Goal: Task Accomplishment & Management: Use online tool/utility

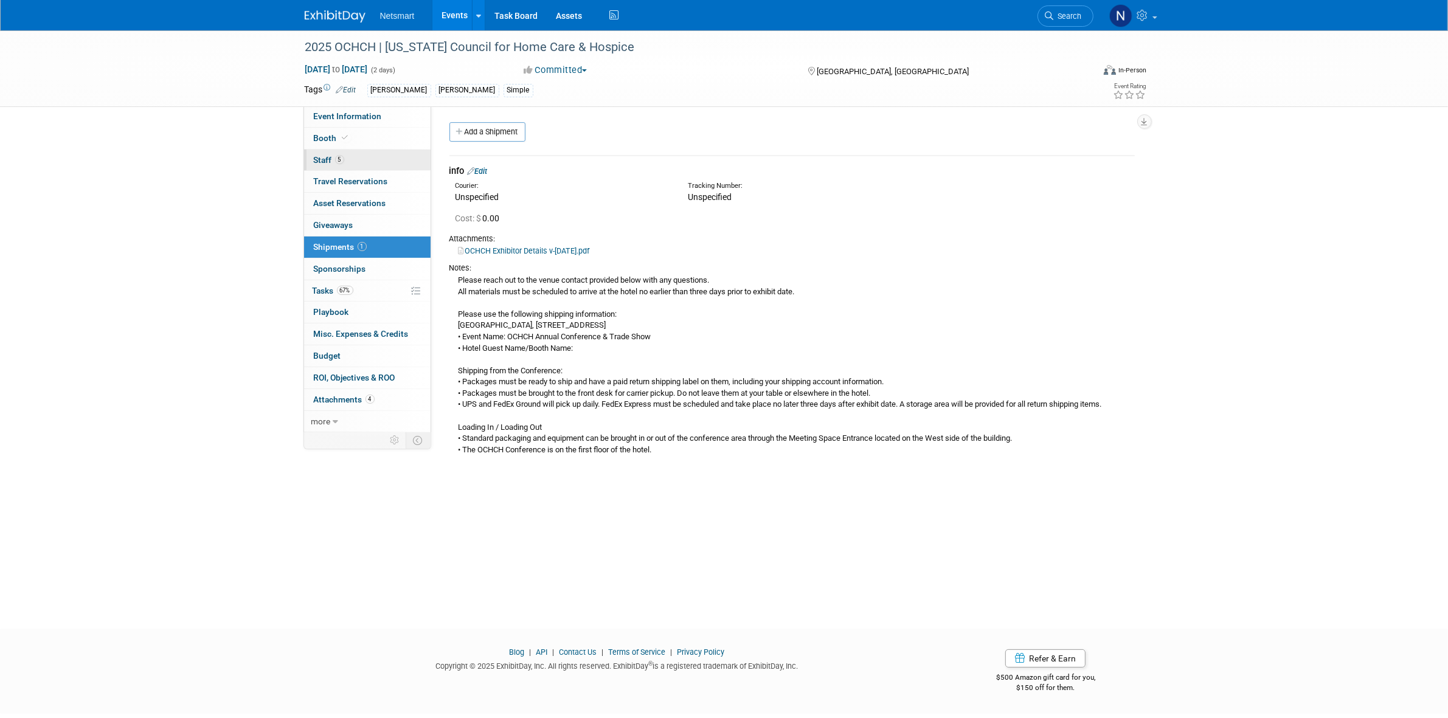
click at [356, 161] on link "5 Staff 5" at bounding box center [367, 160] width 127 height 21
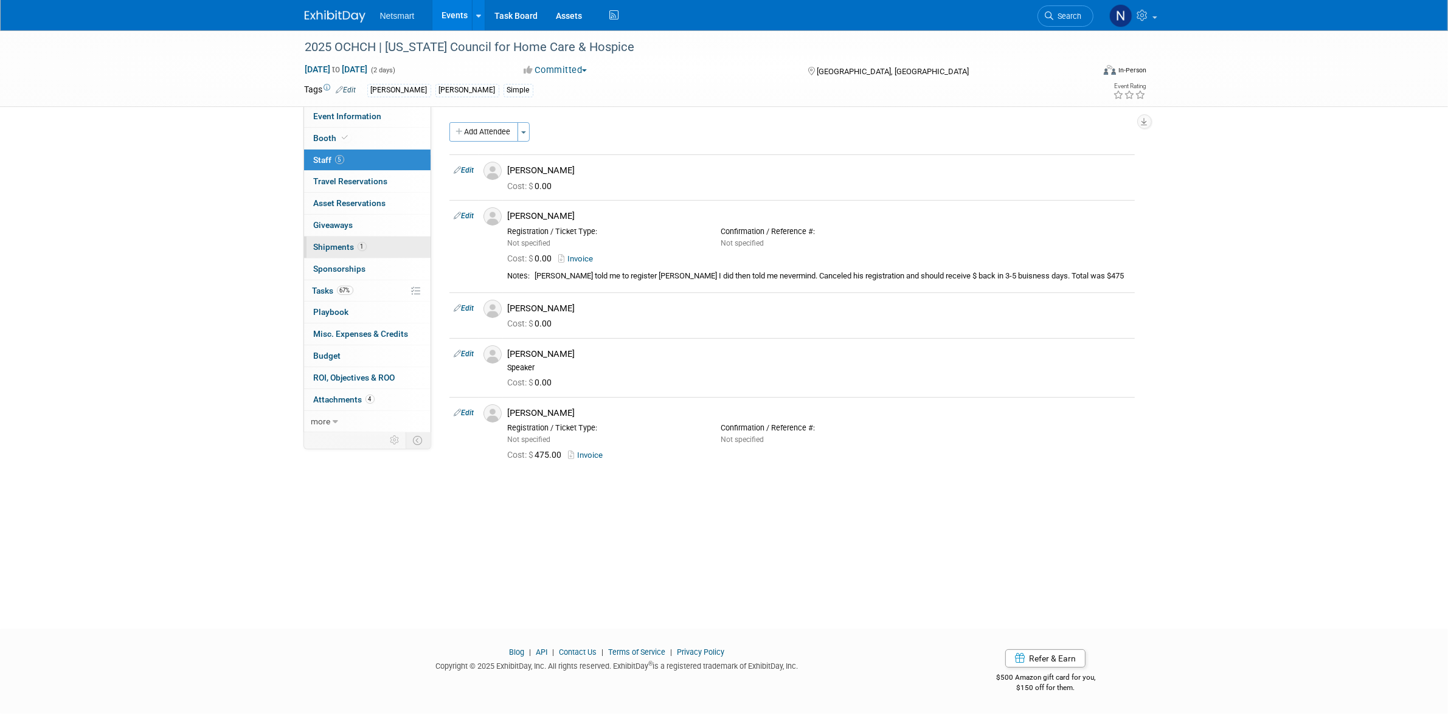
click at [360, 243] on span "1" at bounding box center [362, 246] width 9 height 9
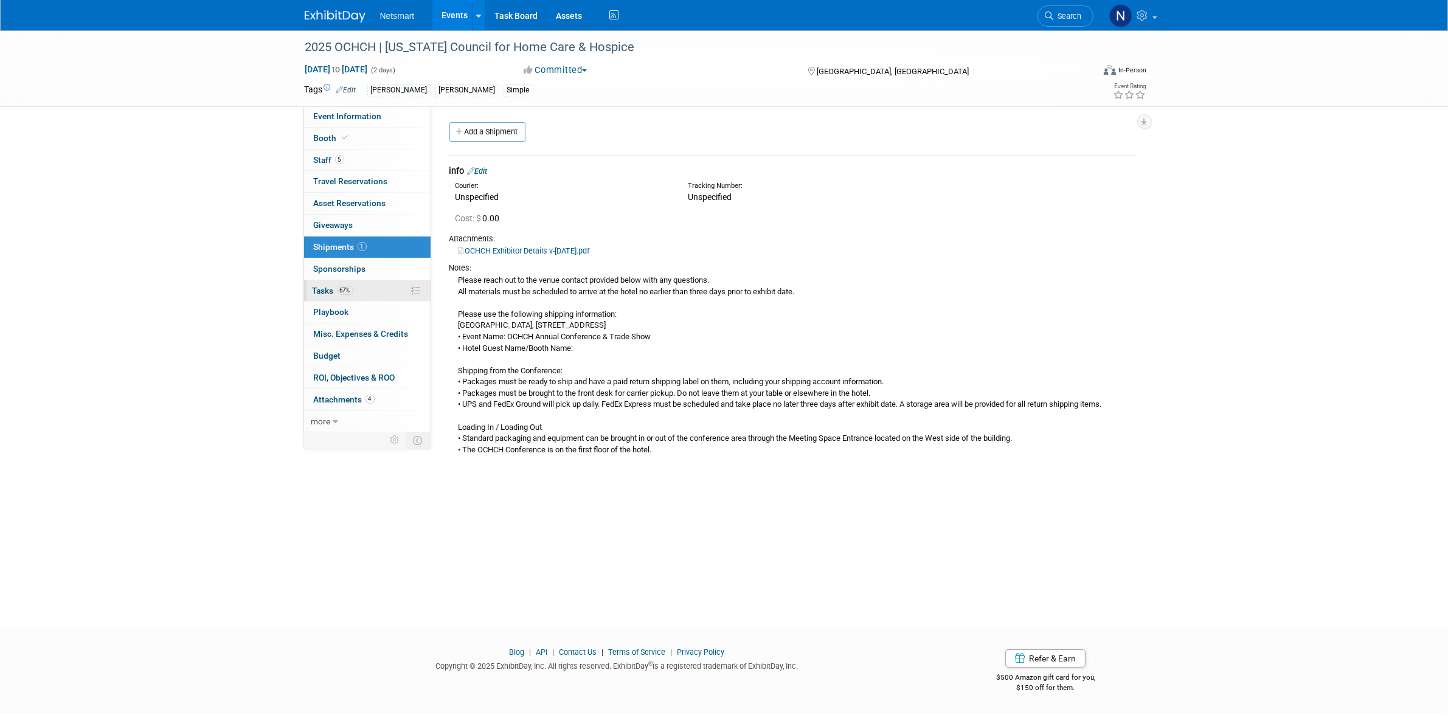
click at [362, 291] on link "67% Tasks 67%" at bounding box center [367, 290] width 127 height 21
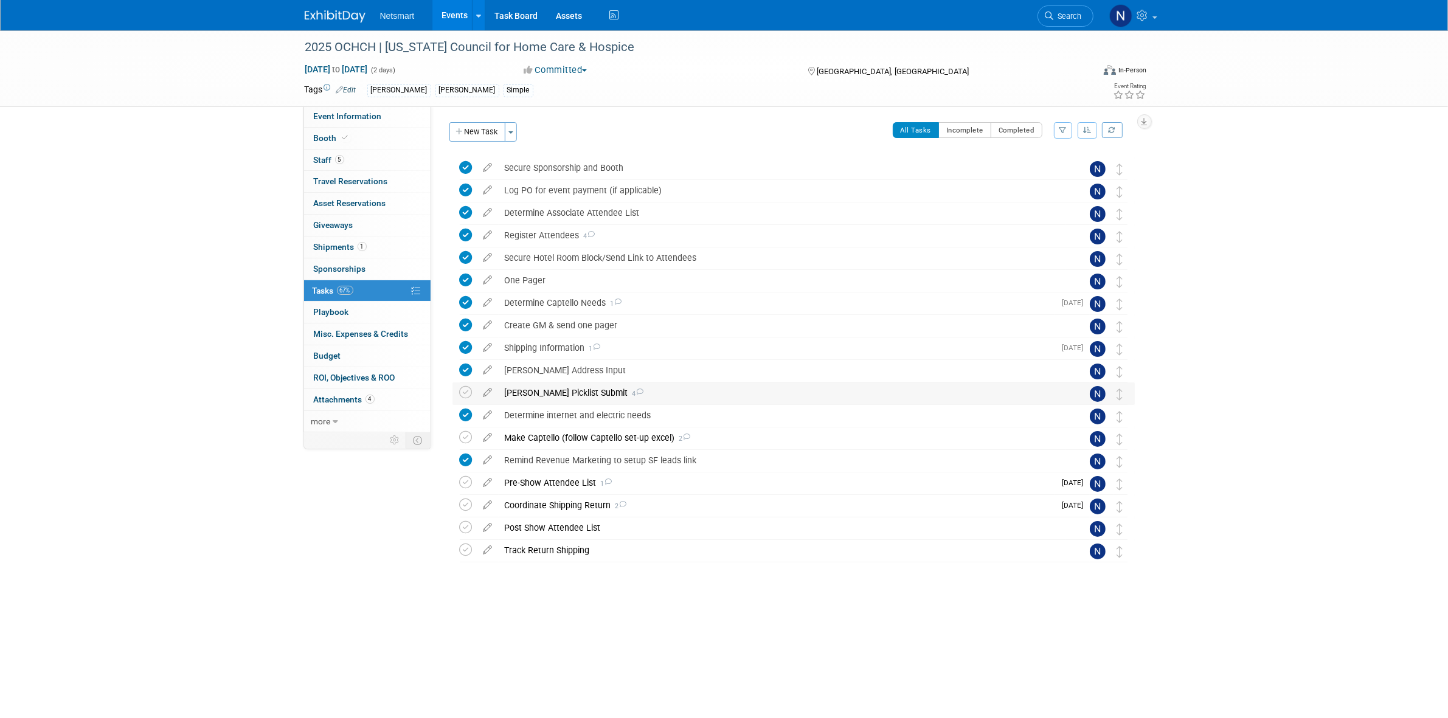
click at [529, 397] on div "[PERSON_NAME] Picklist Submit 4" at bounding box center [782, 393] width 567 height 21
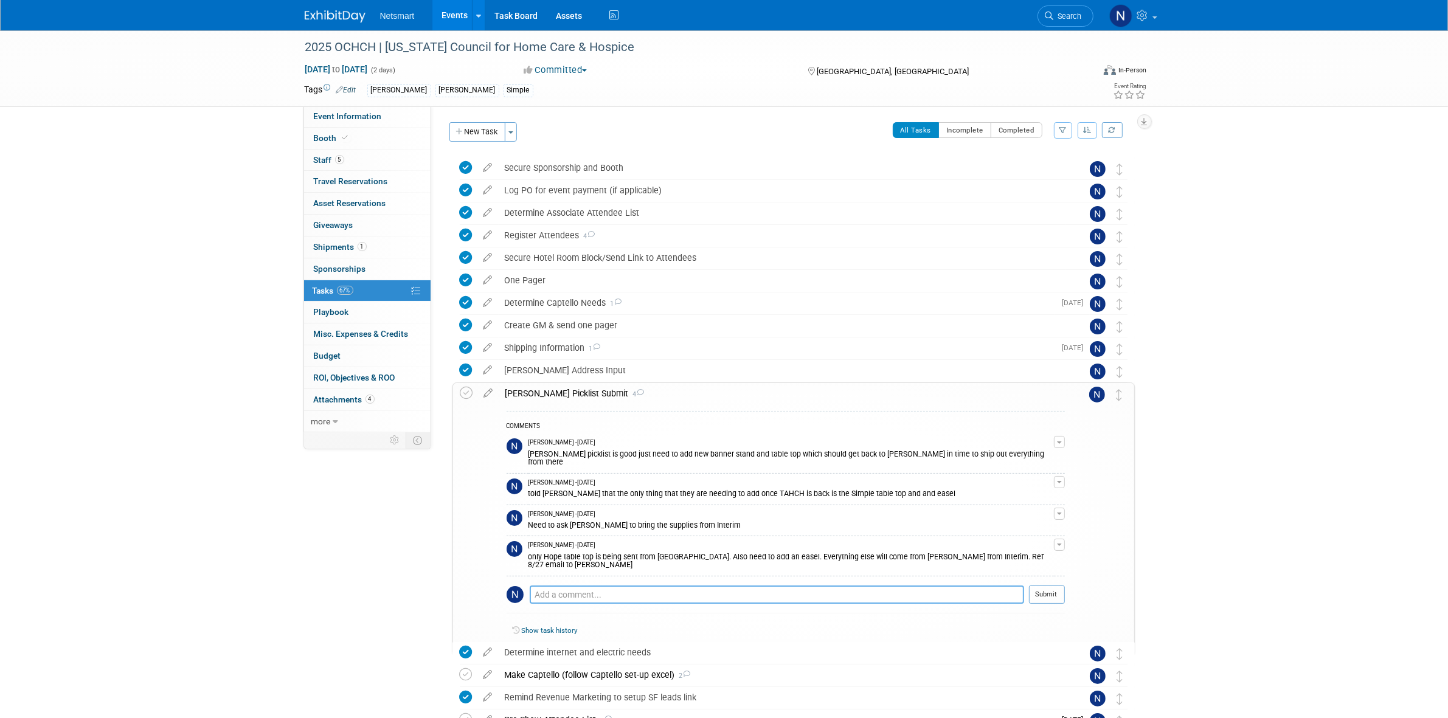
click at [579, 587] on textarea at bounding box center [777, 595] width 494 height 18
click at [572, 586] on textarea at bounding box center [777, 595] width 494 height 18
click at [1059, 16] on span "Search" at bounding box center [1068, 16] width 28 height 9
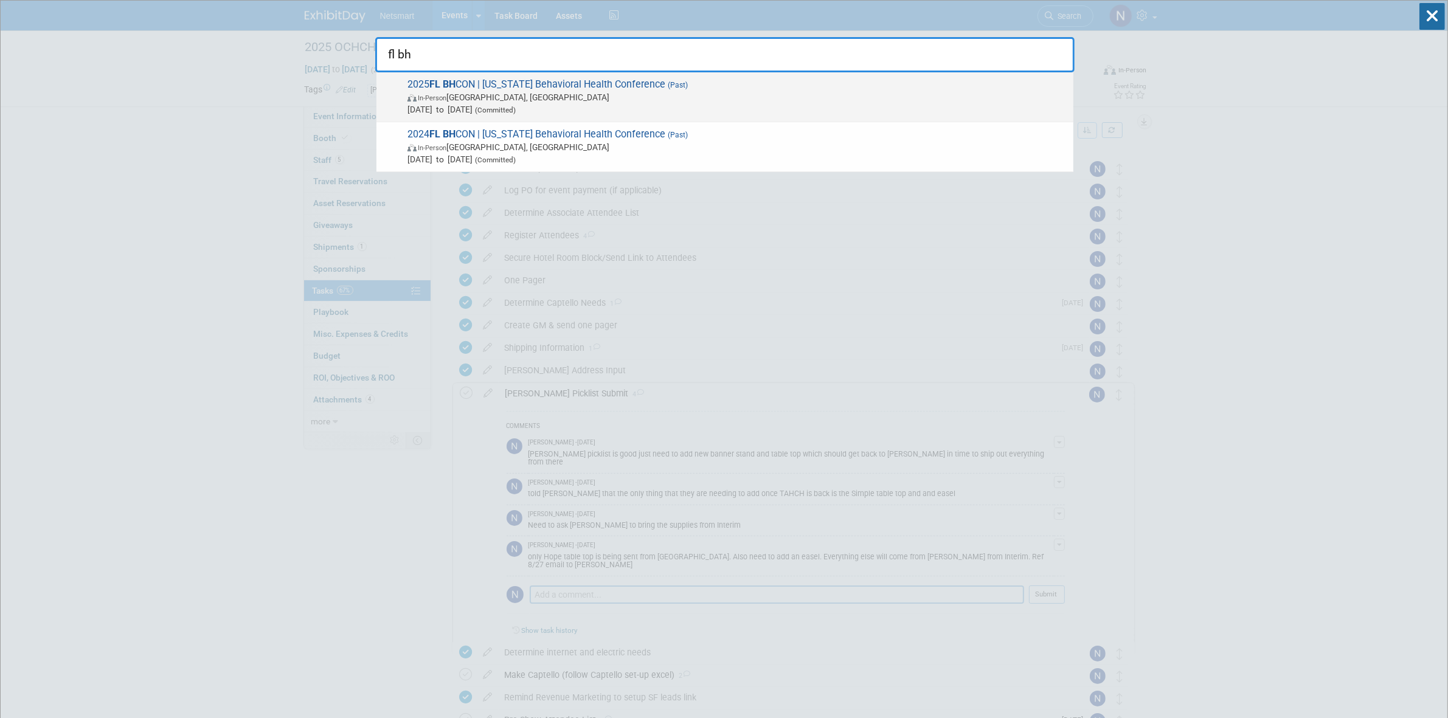
type input "fl bh"
click at [501, 89] on span "2025 FL BH CON | [US_STATE] Behavioral Health Conference (Past) In-Person [GEOG…" at bounding box center [736, 96] width 664 height 37
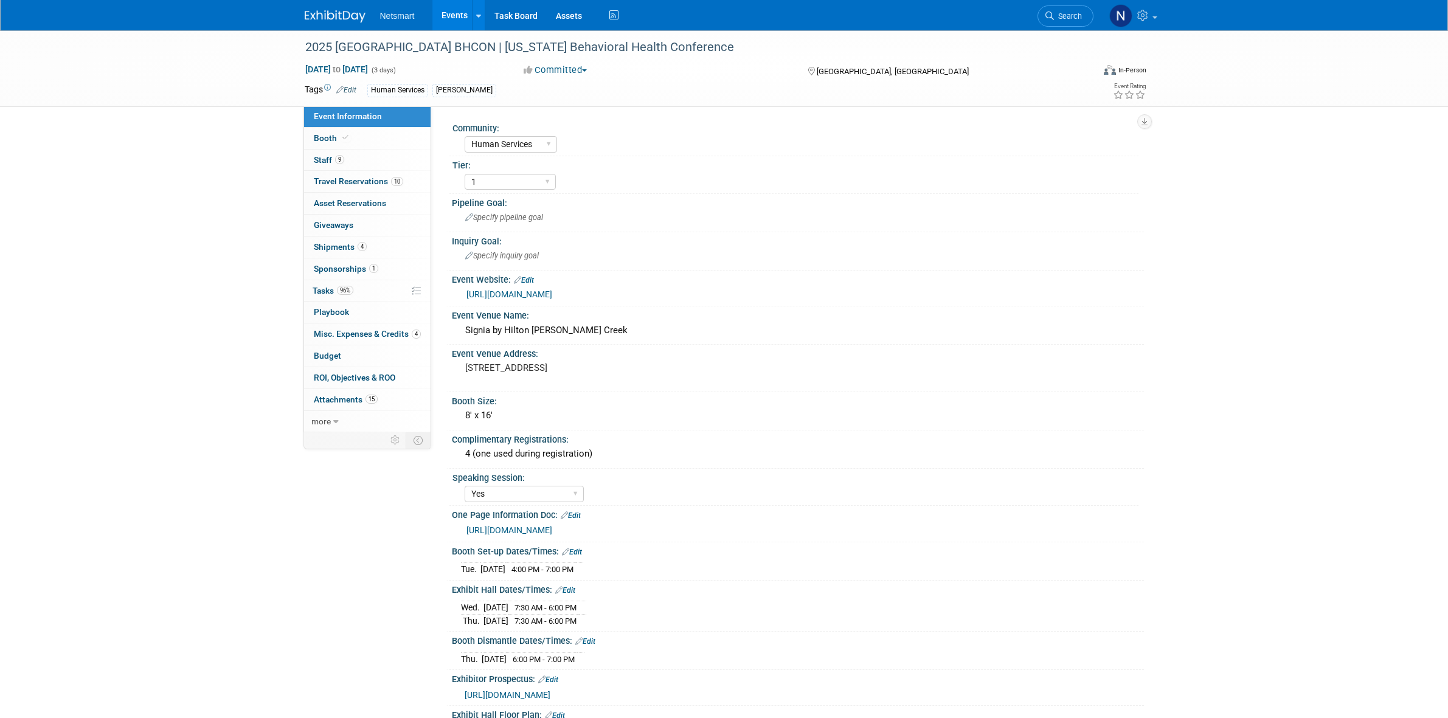
select select "Human Services"
select select "1"
select select "Yes"
click at [356, 263] on link "1 Sponsorships 1" at bounding box center [367, 268] width 127 height 21
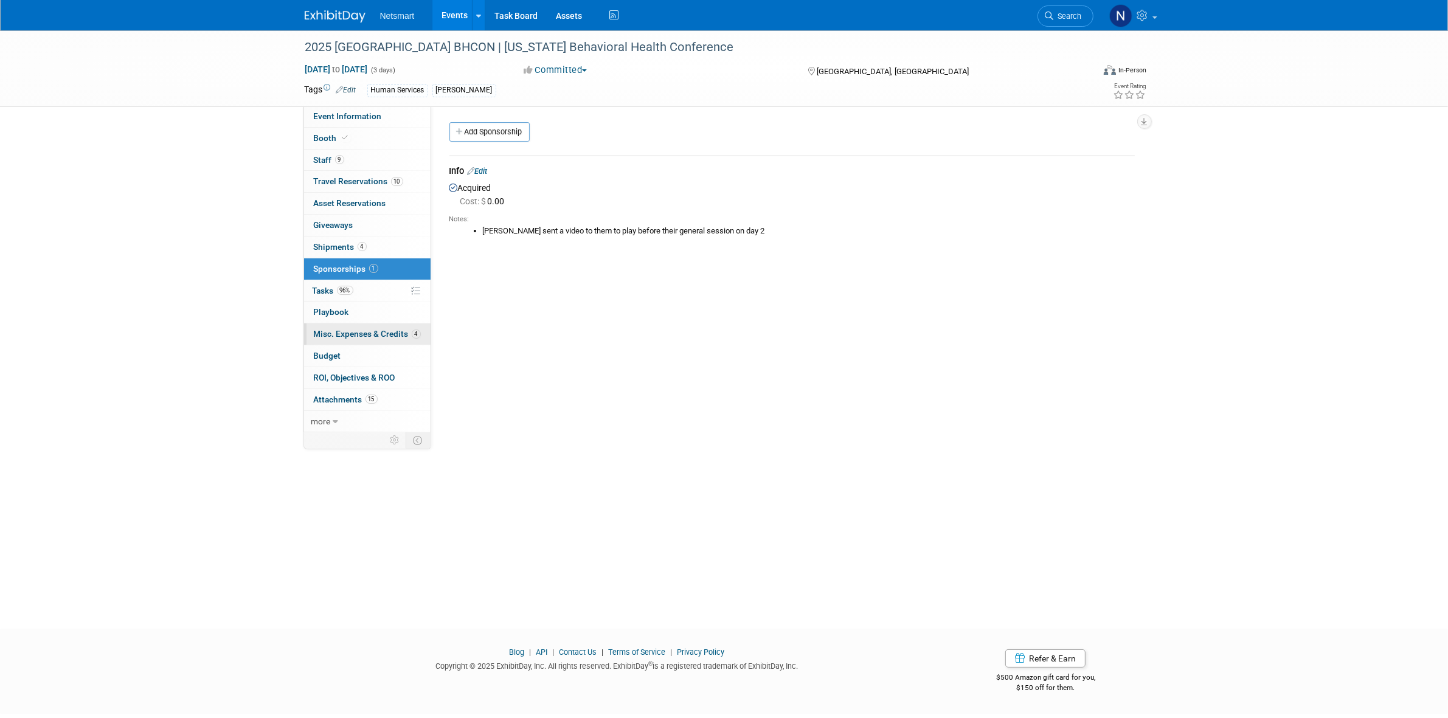
click at [370, 332] on span "Misc. Expenses & Credits 4" at bounding box center [367, 334] width 107 height 10
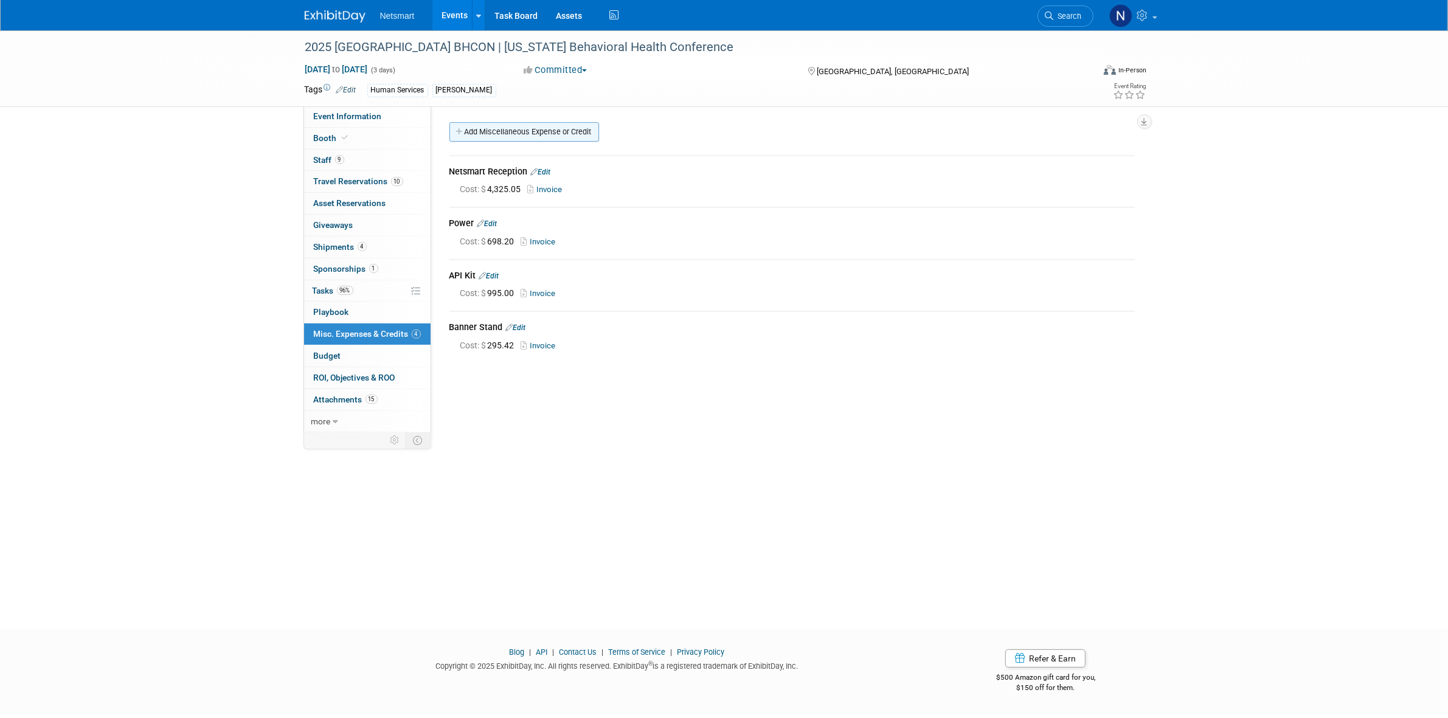
click at [515, 131] on link "Add Miscellaneous Expense or Credit" at bounding box center [524, 131] width 150 height 19
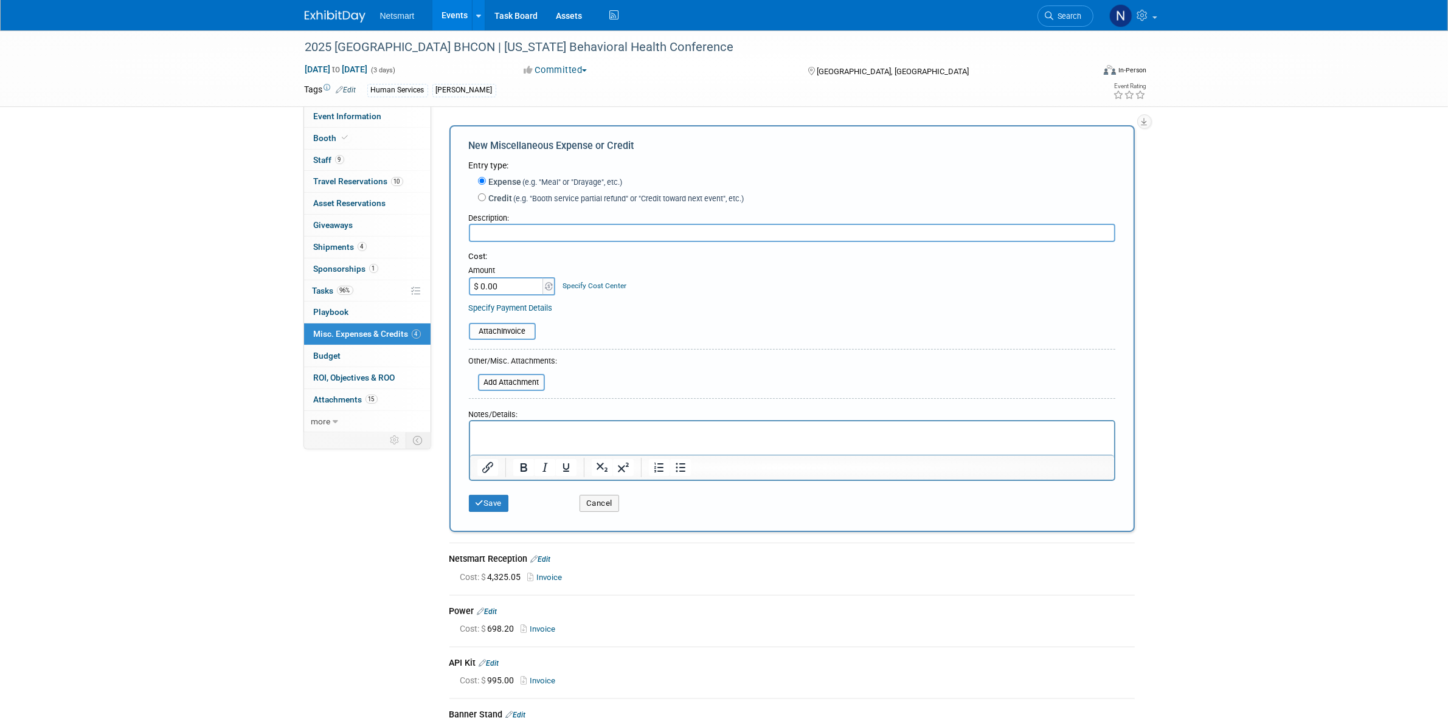
click at [508, 233] on input "text" at bounding box center [792, 233] width 646 height 18
click at [499, 238] on input "text" at bounding box center [792, 233] width 646 height 18
type input "Expo Services"
click at [507, 284] on input "$ 0.00" at bounding box center [507, 286] width 76 height 18
drag, startPoint x: 502, startPoint y: 283, endPoint x: 473, endPoint y: 286, distance: 29.3
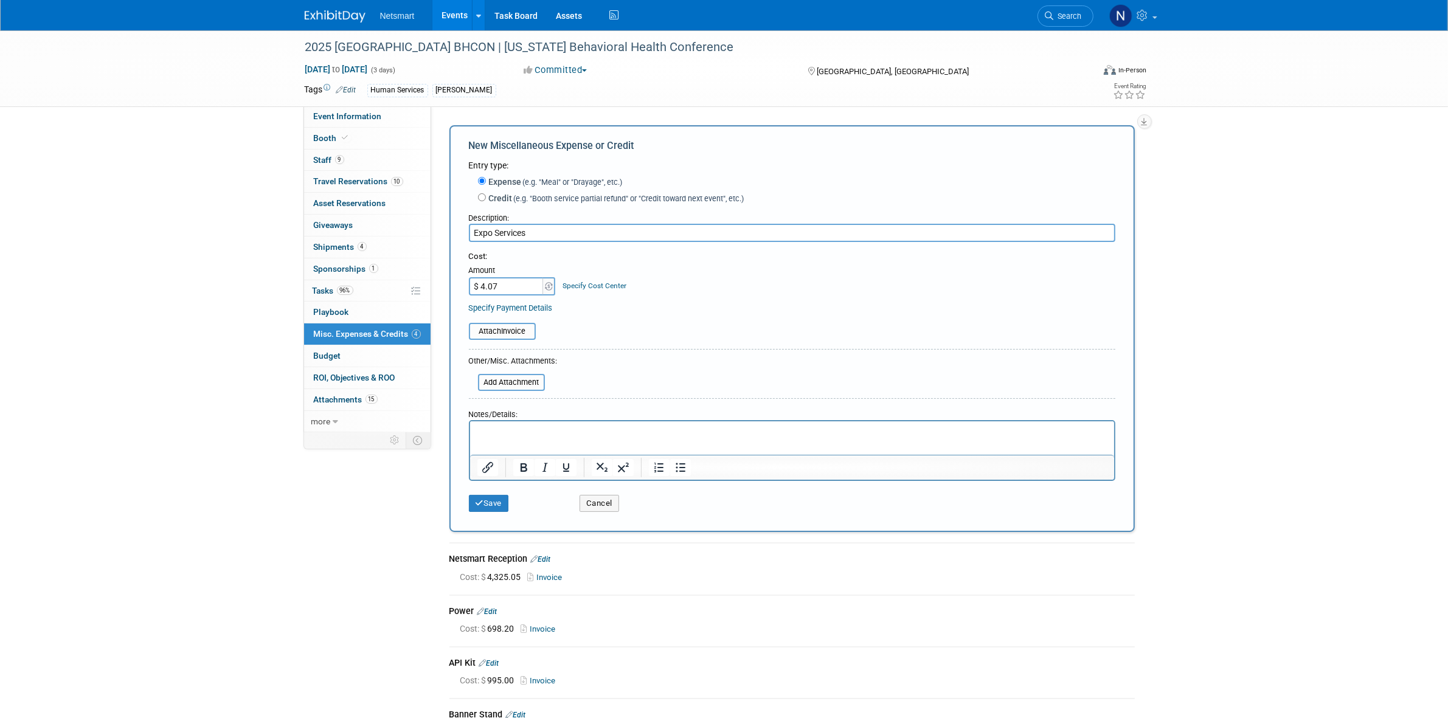
click at [473, 286] on input "$ 4.07" at bounding box center [507, 286] width 76 height 18
type input "$ 409.07"
click at [505, 336] on input "file" at bounding box center [462, 331] width 145 height 15
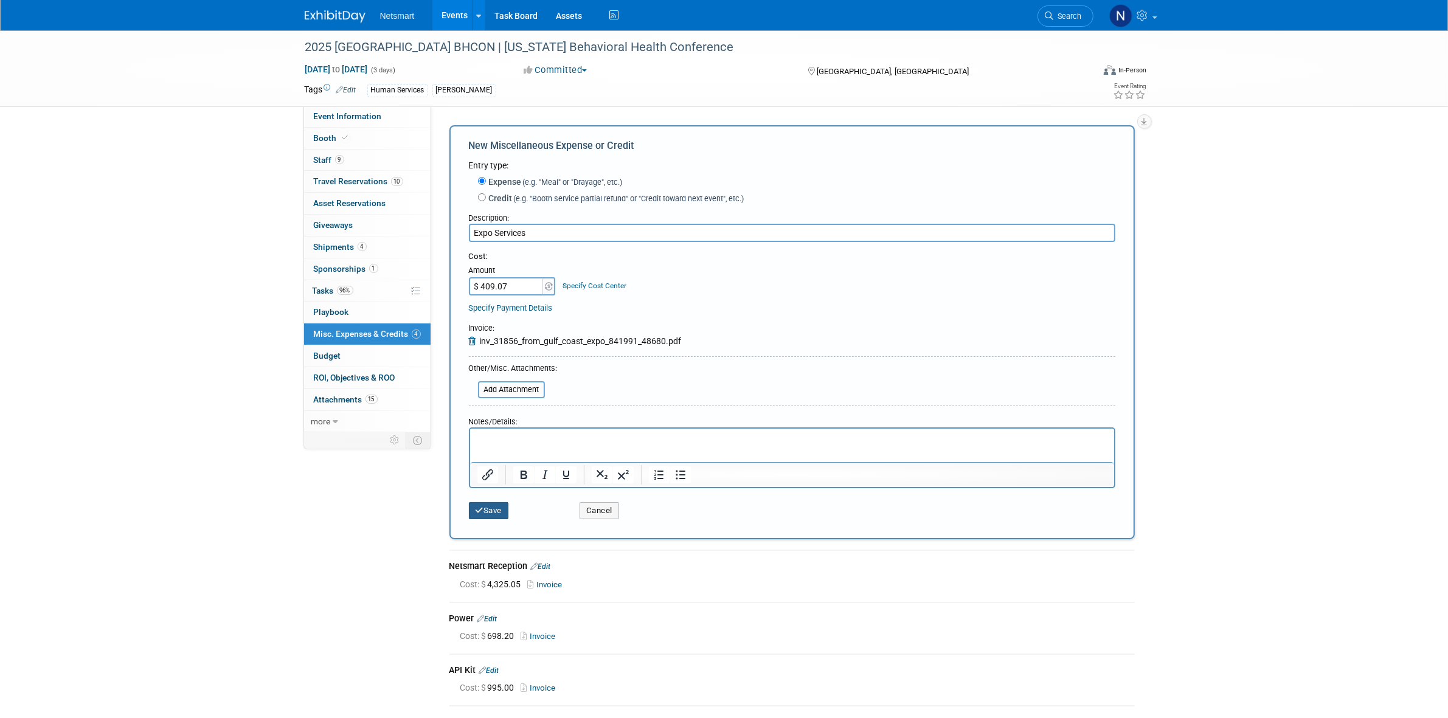
click at [491, 510] on button "Save" at bounding box center [489, 510] width 40 height 17
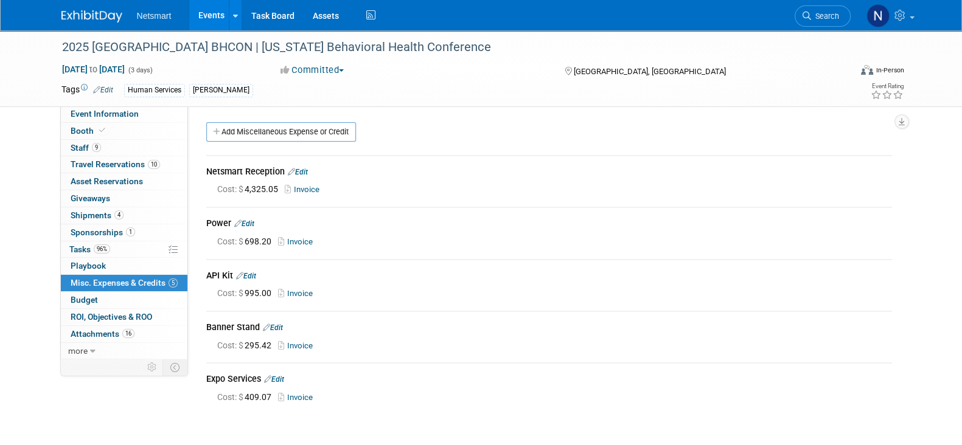
click at [815, 6] on link "Search" at bounding box center [822, 15] width 56 height 21
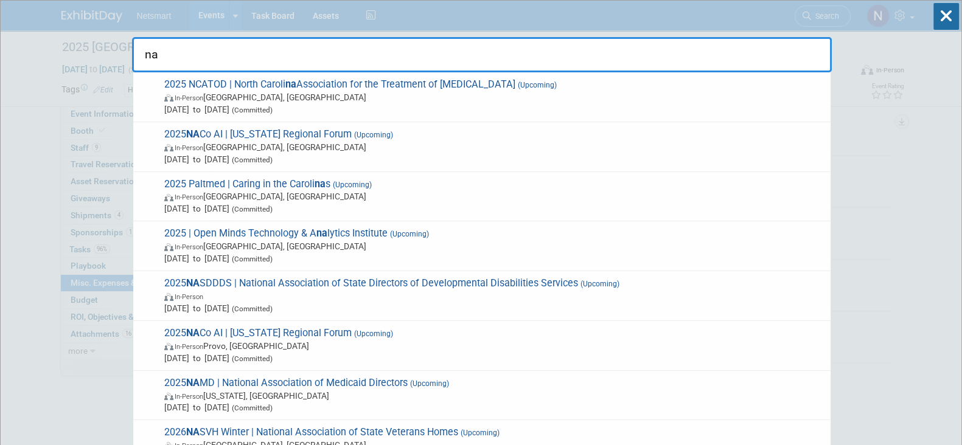
type input "nac"
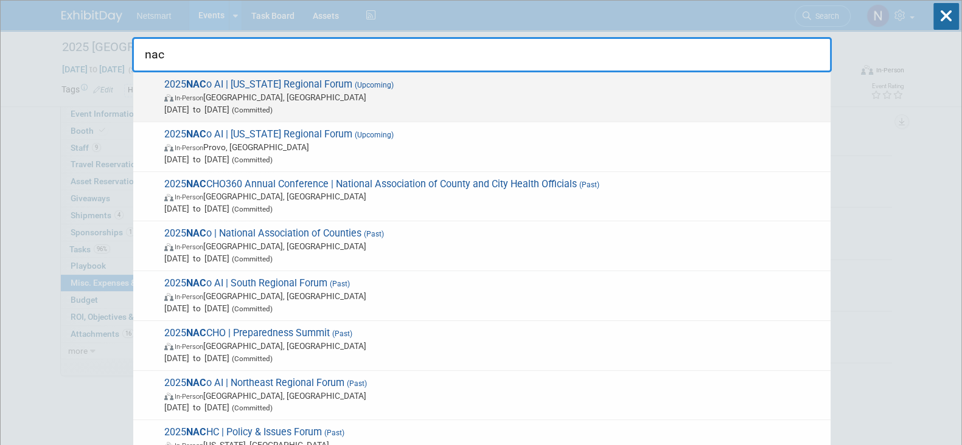
click at [274, 102] on span "In-Person Minneapolis, MN" at bounding box center [494, 97] width 660 height 12
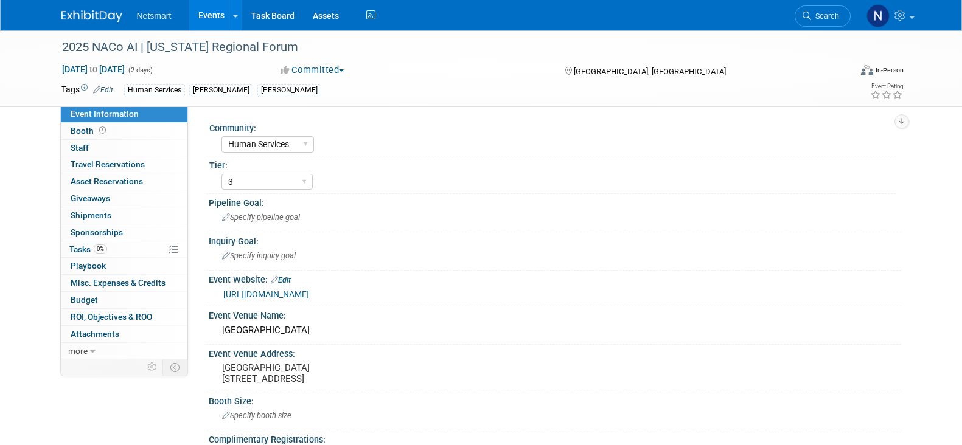
select select "Human Services"
select select "3"
select select "No"
